Goal: Transaction & Acquisition: Purchase product/service

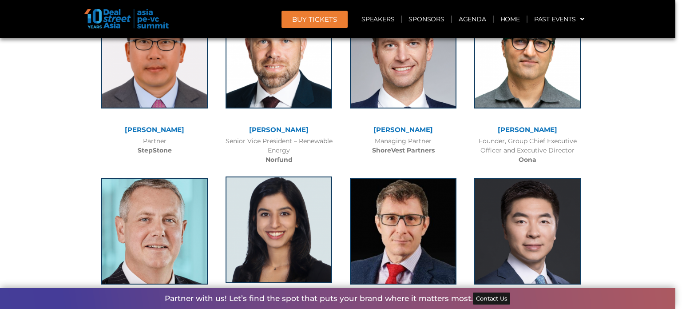
scroll to position [4442, 0]
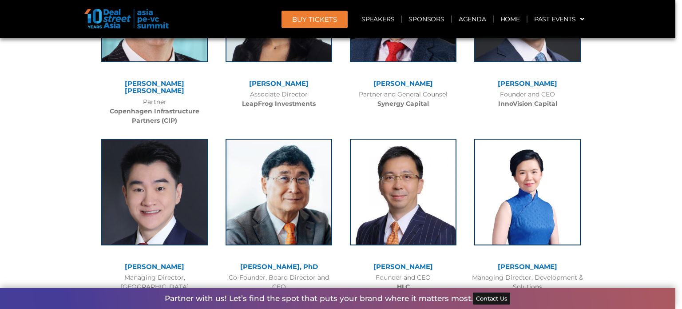
click at [277, 79] on link "[PERSON_NAME]" at bounding box center [279, 83] width 60 height 8
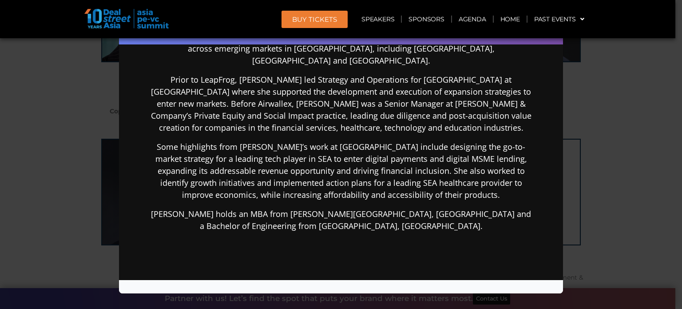
scroll to position [0, 0]
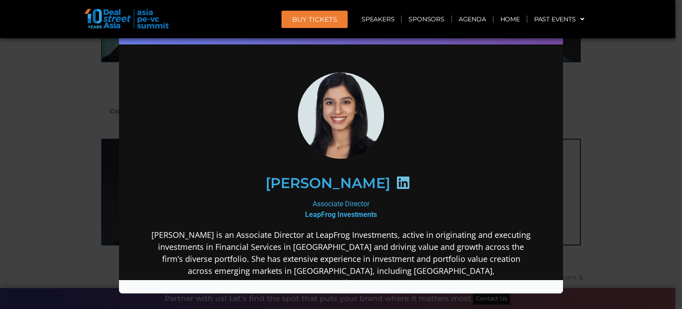
click at [38, 119] on div "Speaker Profile ×" at bounding box center [341, 154] width 682 height 309
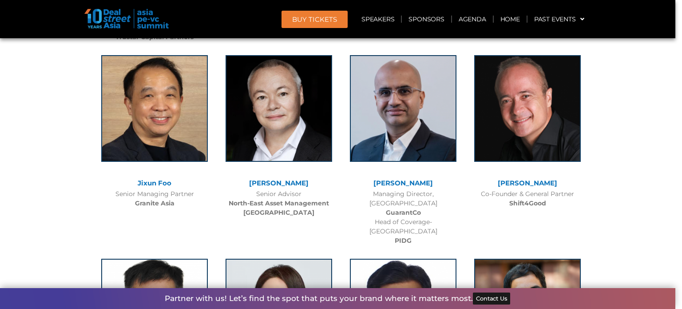
scroll to position [5108, 0]
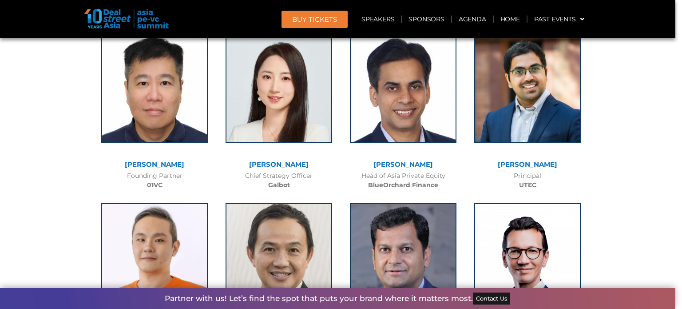
click at [277, 160] on link "[PERSON_NAME]" at bounding box center [279, 164] width 60 height 8
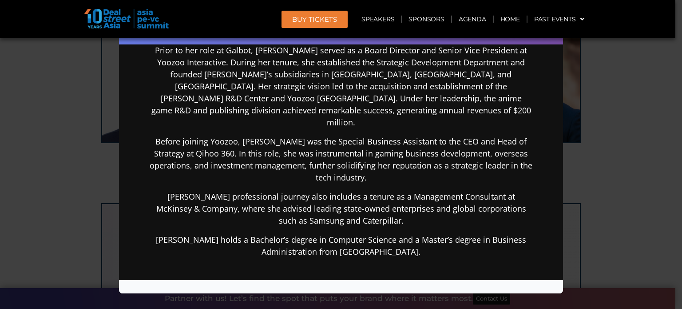
scroll to position [217, 0]
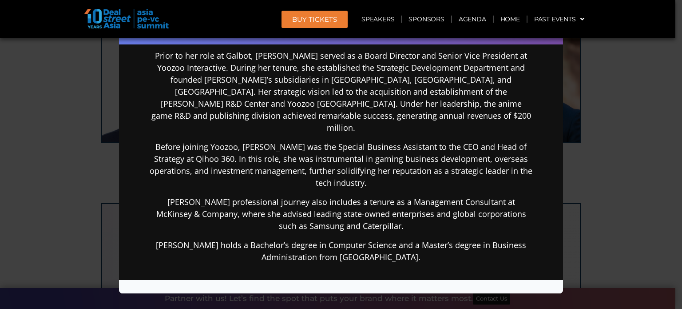
click at [9, 121] on div "Speaker Profile ×" at bounding box center [341, 154] width 682 height 309
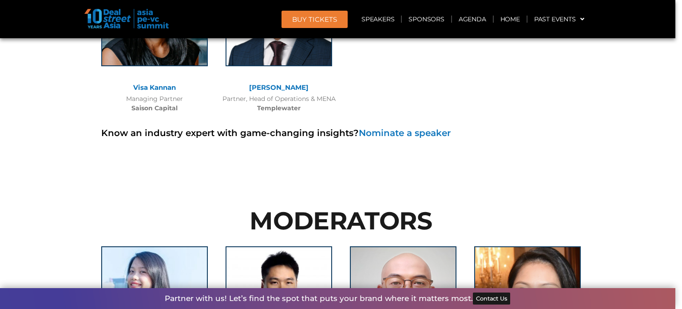
scroll to position [6663, 0]
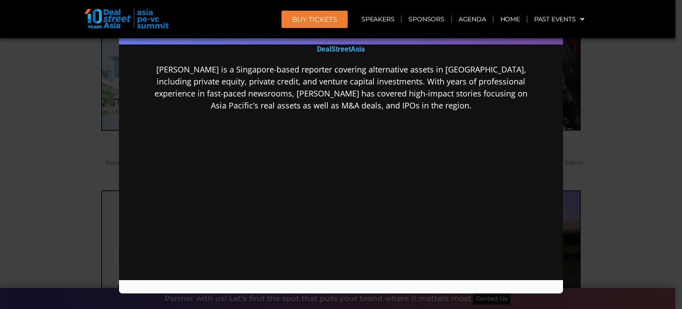
scroll to position [0, 0]
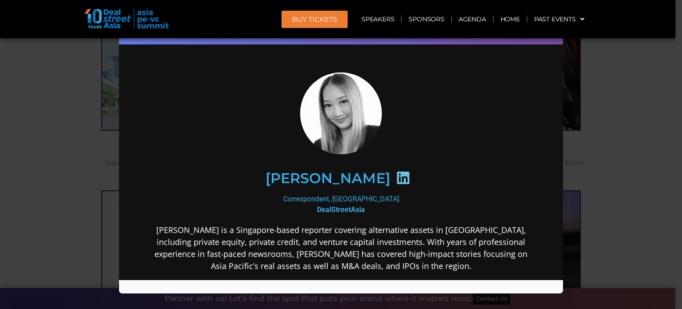
click at [43, 137] on div "Speaker Profile ×" at bounding box center [341, 154] width 682 height 309
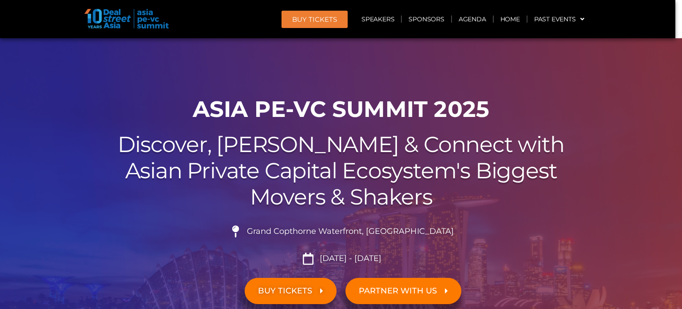
click at [306, 12] on link "BUY Tickets" at bounding box center [315, 19] width 66 height 17
click at [283, 280] on link "BUY TICKETS" at bounding box center [291, 291] width 92 height 26
click at [283, 285] on link "BUY TICKETS" at bounding box center [291, 291] width 92 height 26
